Goal: Find specific page/section: Find specific page/section

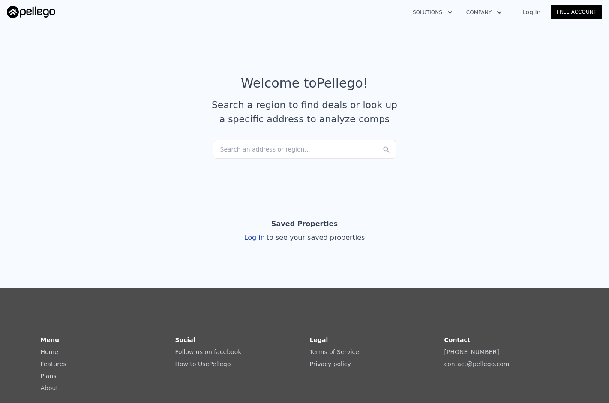
click at [289, 153] on div "Search an address or region..." at bounding box center [305, 149] width 184 height 19
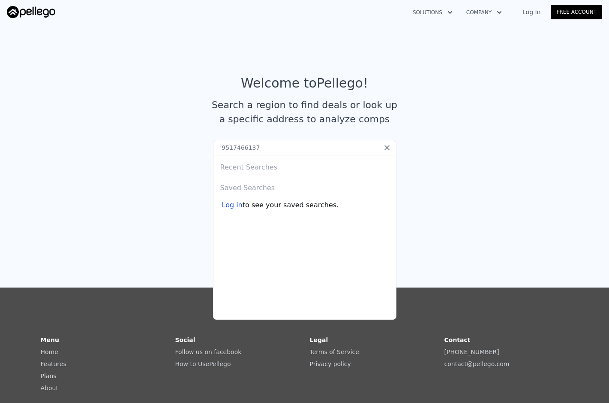
drag, startPoint x: 260, startPoint y: 151, endPoint x: 188, endPoint y: 143, distance: 72.0
click at [188, 143] on section "Welcome to Pellego ! Search a region to find deals or look up a specific addres…" at bounding box center [304, 104] width 609 height 167
paste input "[STREET_ADDRESS]"
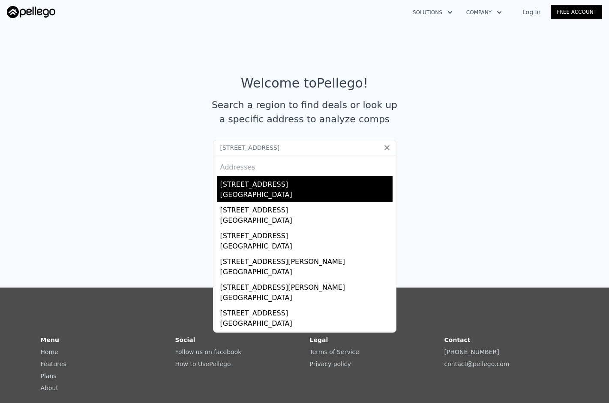
type input "[STREET_ADDRESS]"
click at [283, 191] on div "[GEOGRAPHIC_DATA]" at bounding box center [306, 196] width 172 height 12
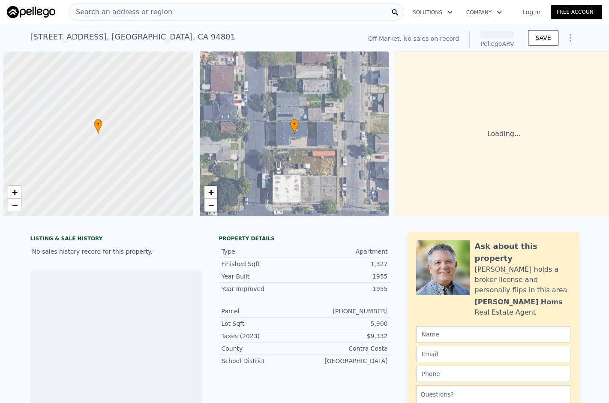
scroll to position [0, 3]
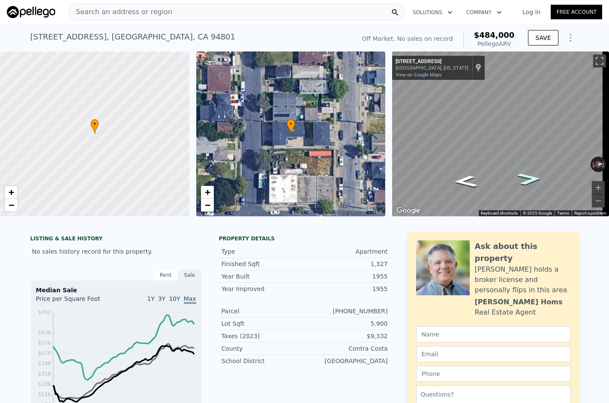
click at [532, 182] on icon "Go South, C St" at bounding box center [529, 179] width 45 height 18
click at [365, 133] on div "• + − • + − ← Move left → Move right ↑ Move up ↓ Move down + Zoom in - Zoom out…" at bounding box center [304, 133] width 609 height 165
click at [524, 174] on icon "Go North, B St" at bounding box center [528, 172] width 56 height 21
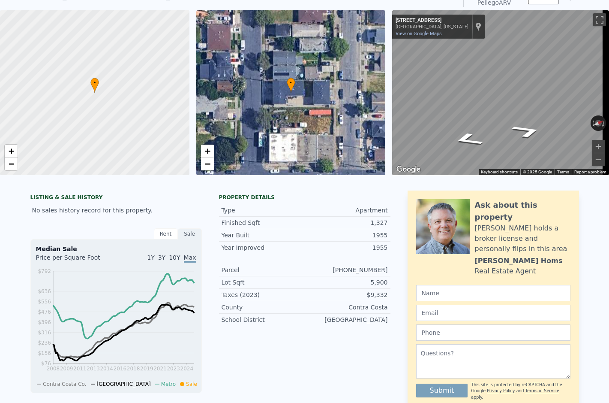
scroll to position [3, 0]
